Goal: Register for event/course

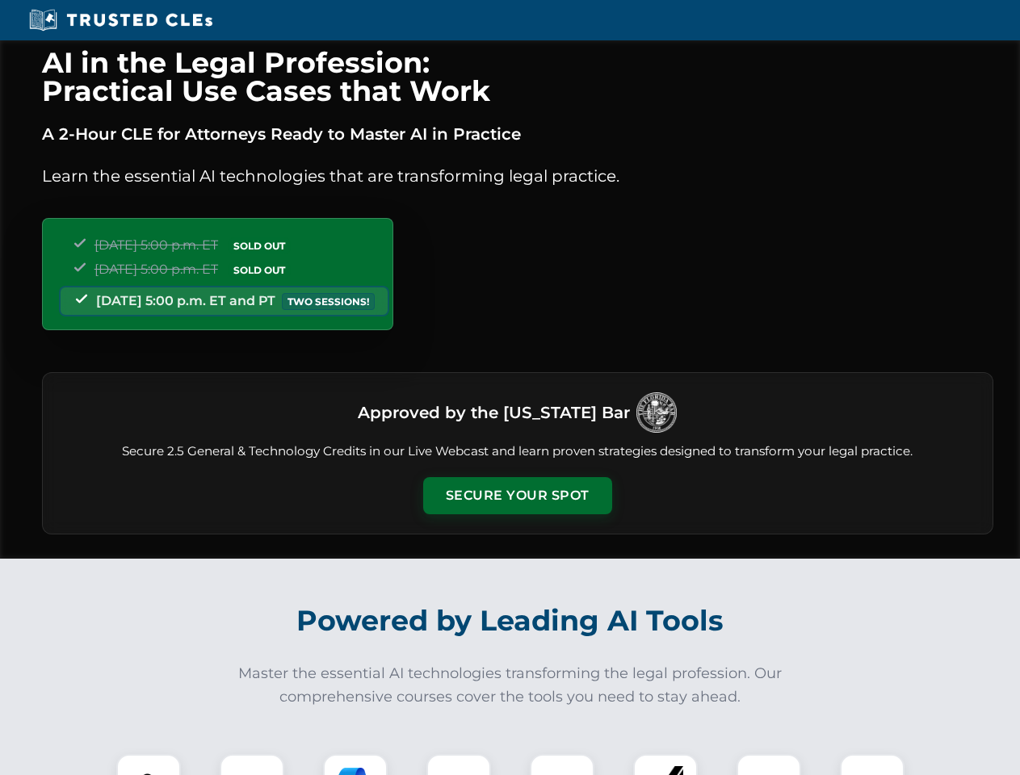
click at [517, 496] on button "Secure Your Spot" at bounding box center [517, 495] width 189 height 37
click at [149, 765] on img at bounding box center [148, 786] width 47 height 47
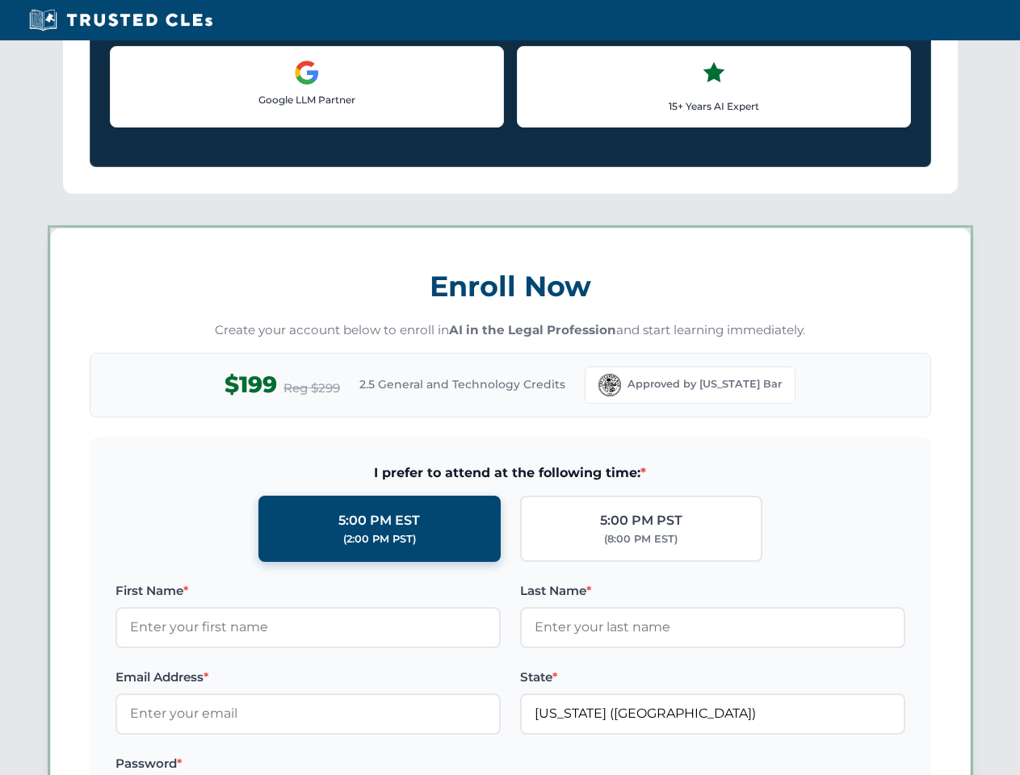
click at [355, 765] on label "Password *" at bounding box center [308, 763] width 385 height 19
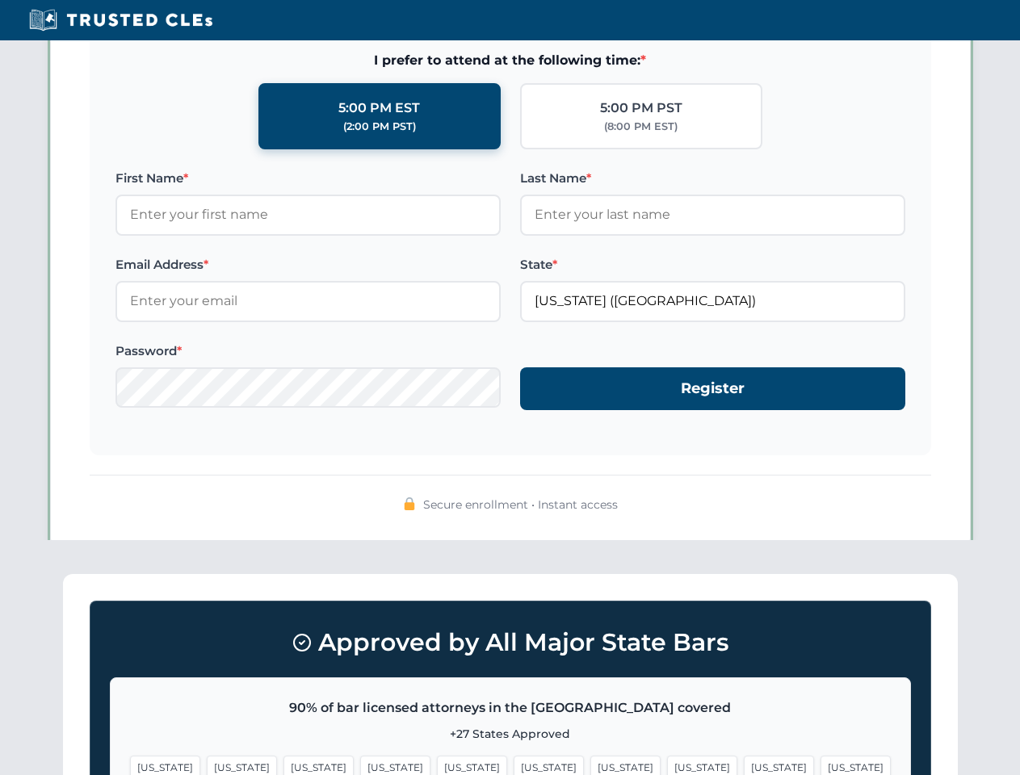
click at [744, 765] on span "[US_STATE]" at bounding box center [779, 767] width 70 height 23
